Goal: Task Accomplishment & Management: Manage account settings

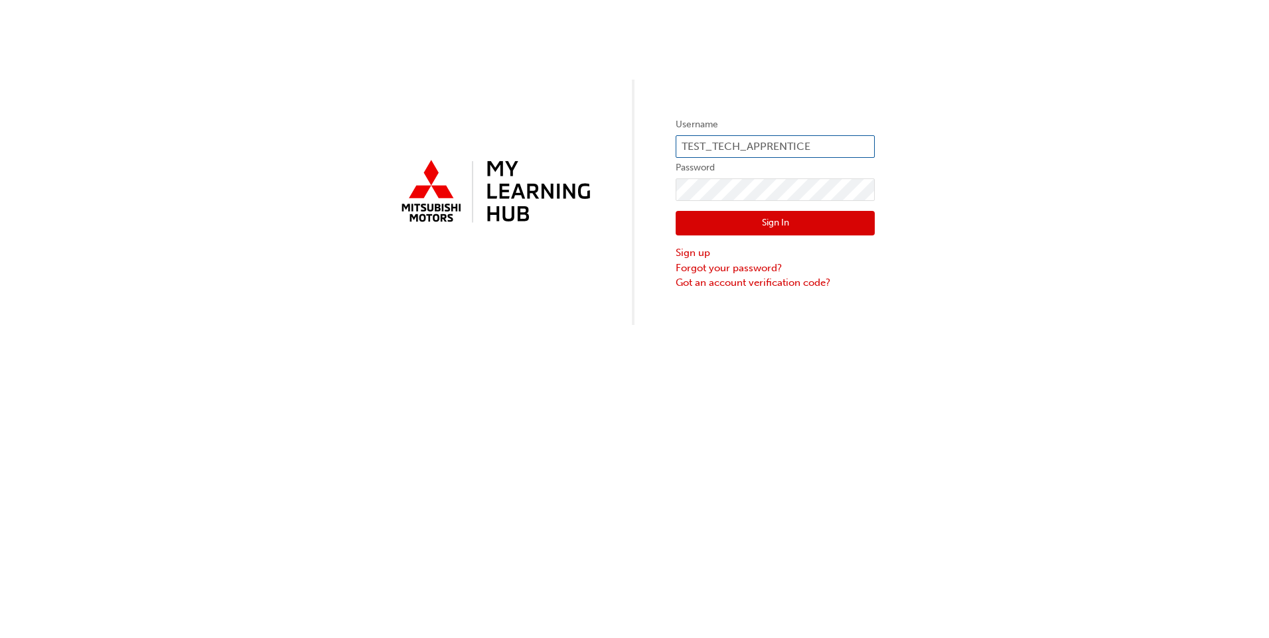
drag, startPoint x: 845, startPoint y: 140, endPoint x: 589, endPoint y: 143, distance: 256.1
click at [589, 143] on div "Username TEST_TECH_APPRENTICE Password Sign In Sign up Forgot your password? Go…" at bounding box center [634, 162] width 1269 height 325
type input "0005980444"
click at [352, 192] on div "Username 0005980444 Password Sign In Sign up Forgot your password? Got an accou…" at bounding box center [634, 162] width 1269 height 325
click at [687, 218] on button "Sign In" at bounding box center [774, 223] width 199 height 25
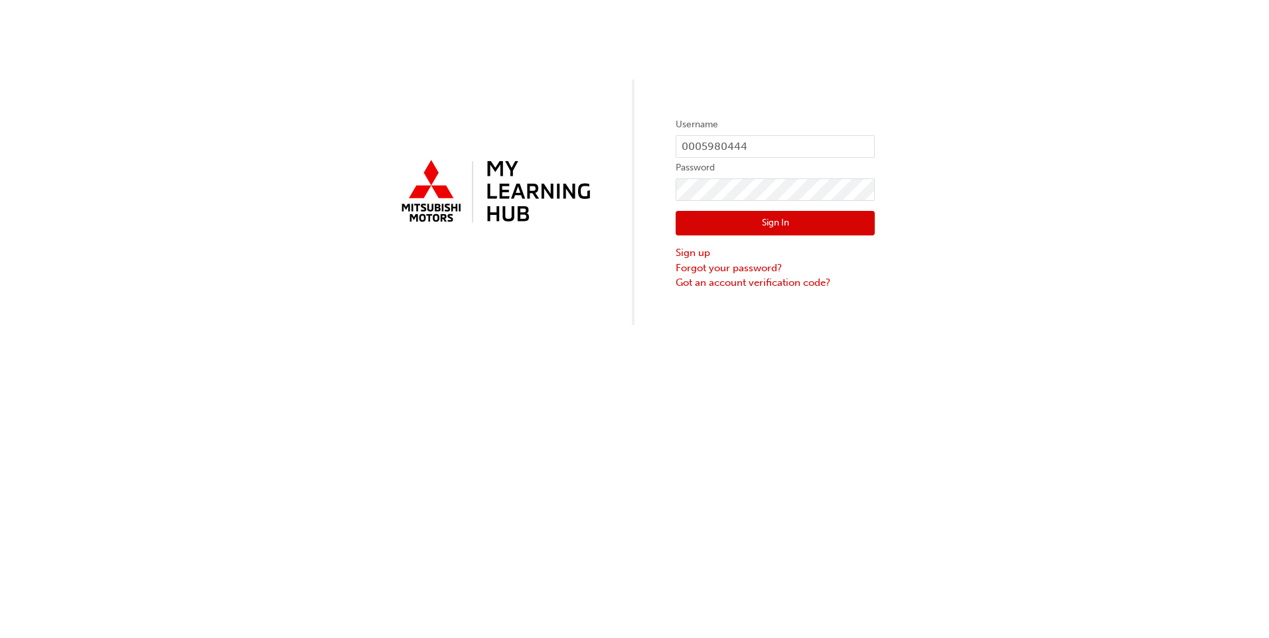
click at [719, 227] on button "Sign In" at bounding box center [774, 223] width 199 height 25
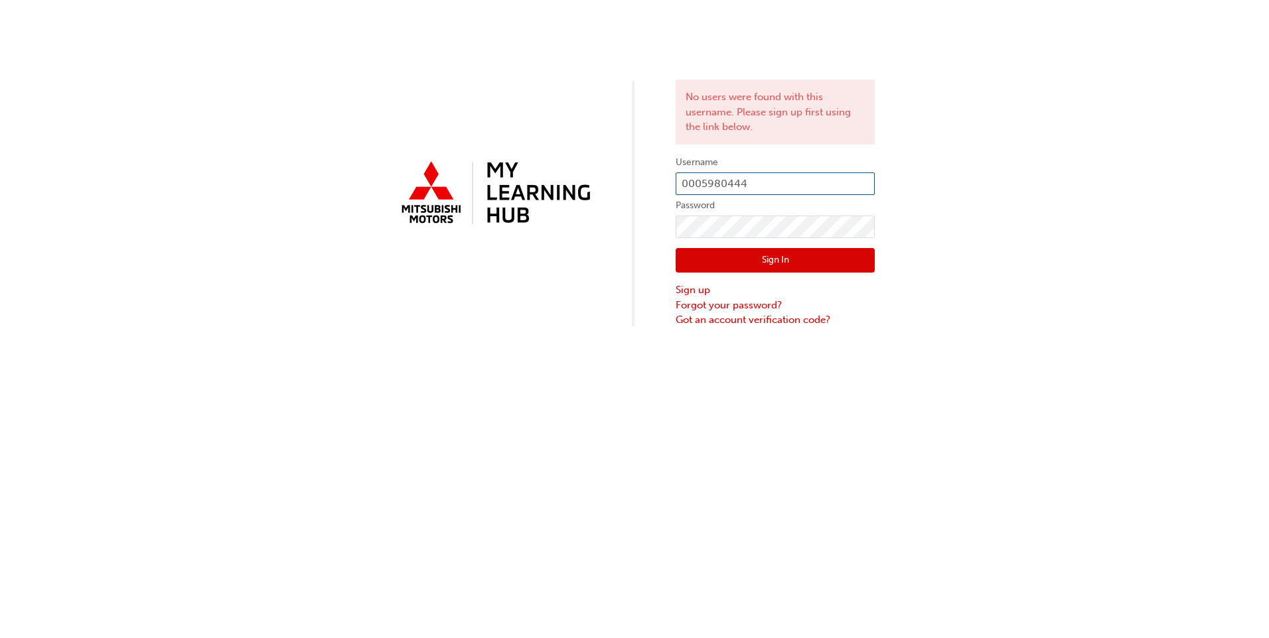
click at [762, 181] on input "0005980444" at bounding box center [774, 184] width 199 height 23
click at [821, 54] on div "No users were found with this username. Please sign up first using the link bel…" at bounding box center [634, 164] width 1269 height 328
drag, startPoint x: 689, startPoint y: 178, endPoint x: 559, endPoint y: 177, distance: 130.1
click at [589, 174] on div "No users were found with this username. Please sign up first using the link bel…" at bounding box center [634, 164] width 1269 height 328
